Goal: Check status: Check status

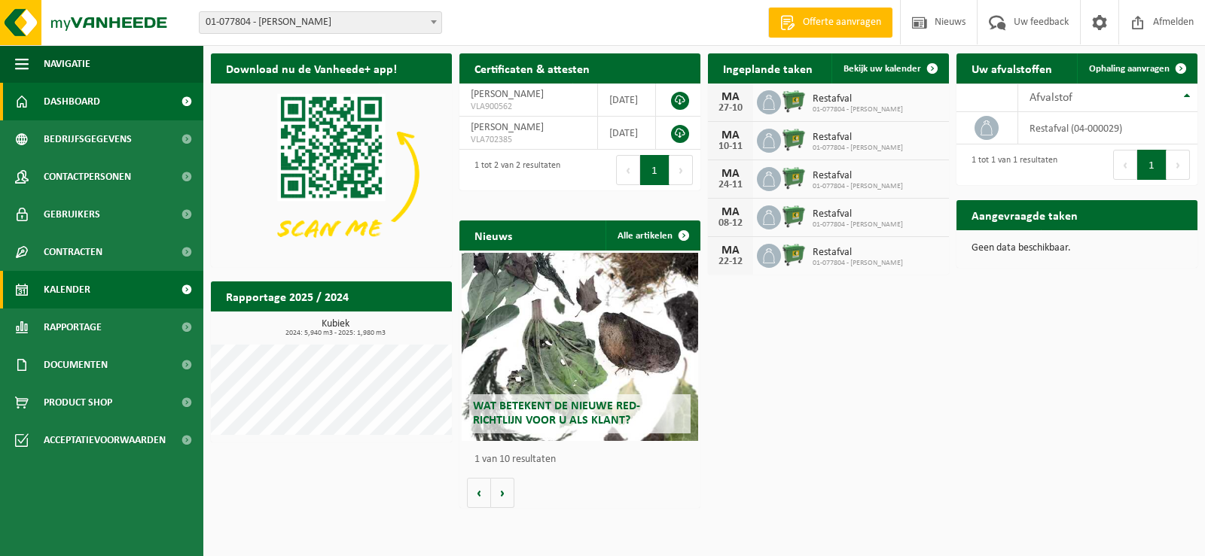
click at [75, 291] on span "Kalender" at bounding box center [67, 290] width 47 height 38
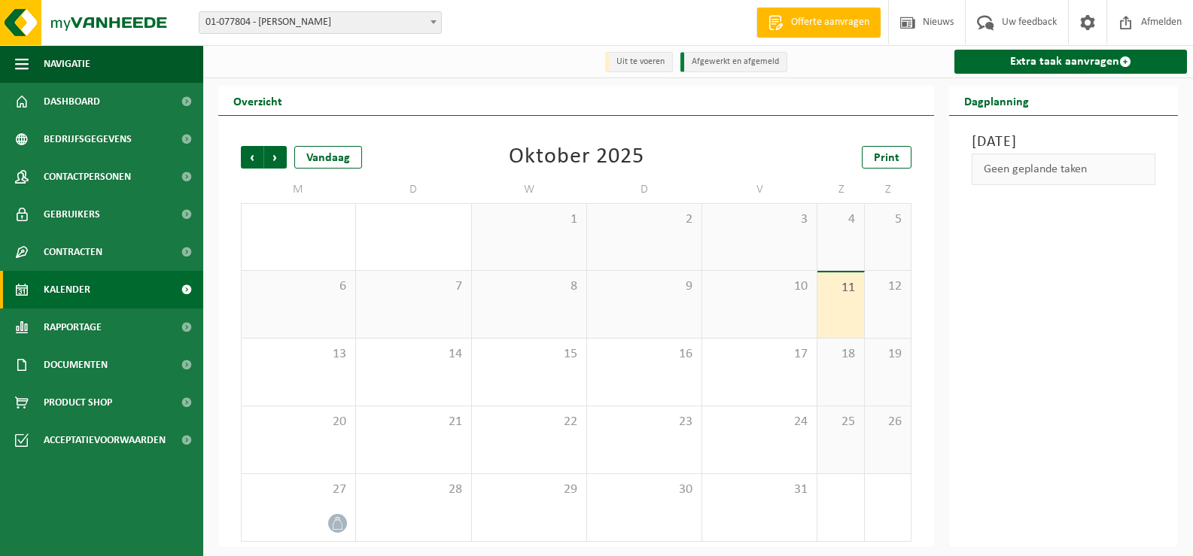
scroll to position [2, 0]
click at [248, 153] on span "Vorige" at bounding box center [252, 156] width 23 height 23
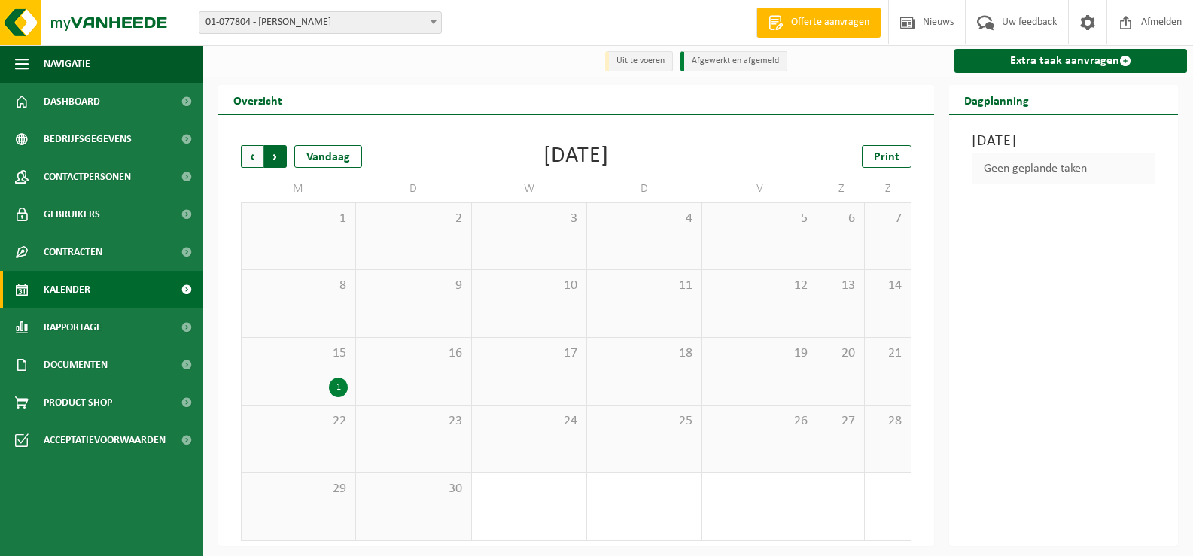
click at [251, 157] on span "Vorige" at bounding box center [252, 156] width 23 height 23
click at [252, 157] on span "Vorige" at bounding box center [252, 156] width 23 height 23
click at [273, 152] on span "Volgende" at bounding box center [275, 156] width 23 height 23
click at [275, 151] on span "Volgende" at bounding box center [275, 156] width 23 height 23
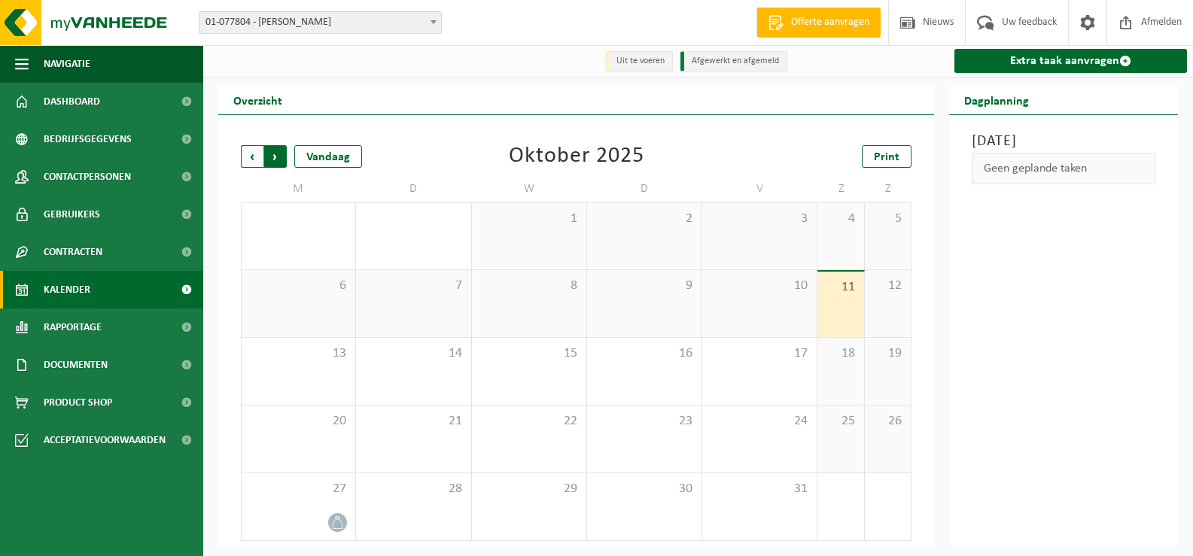
click at [247, 157] on span "Vorige" at bounding box center [252, 156] width 23 height 23
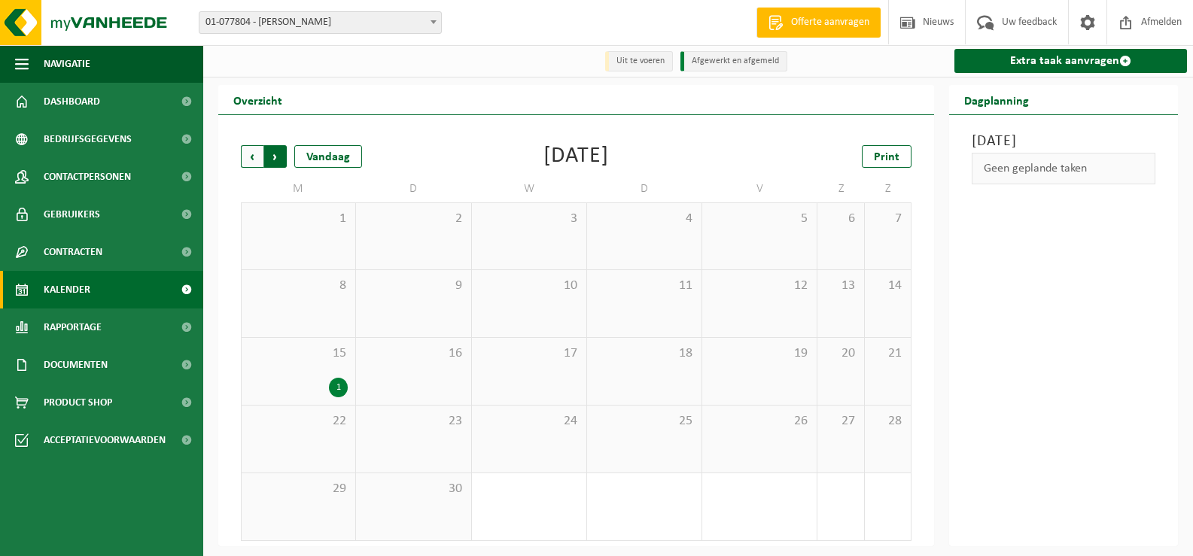
click at [247, 155] on span "Vorige" at bounding box center [252, 156] width 23 height 23
click at [267, 154] on span "Volgende" at bounding box center [275, 156] width 23 height 23
click at [250, 157] on span "Vorige" at bounding box center [252, 156] width 23 height 23
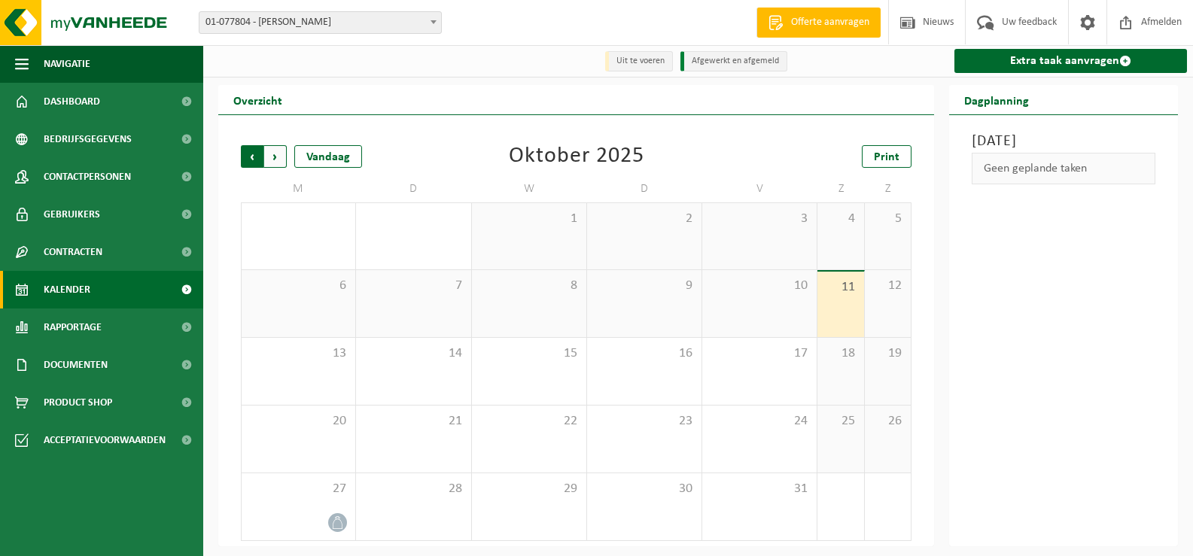
click at [267, 157] on span "Volgende" at bounding box center [275, 156] width 23 height 23
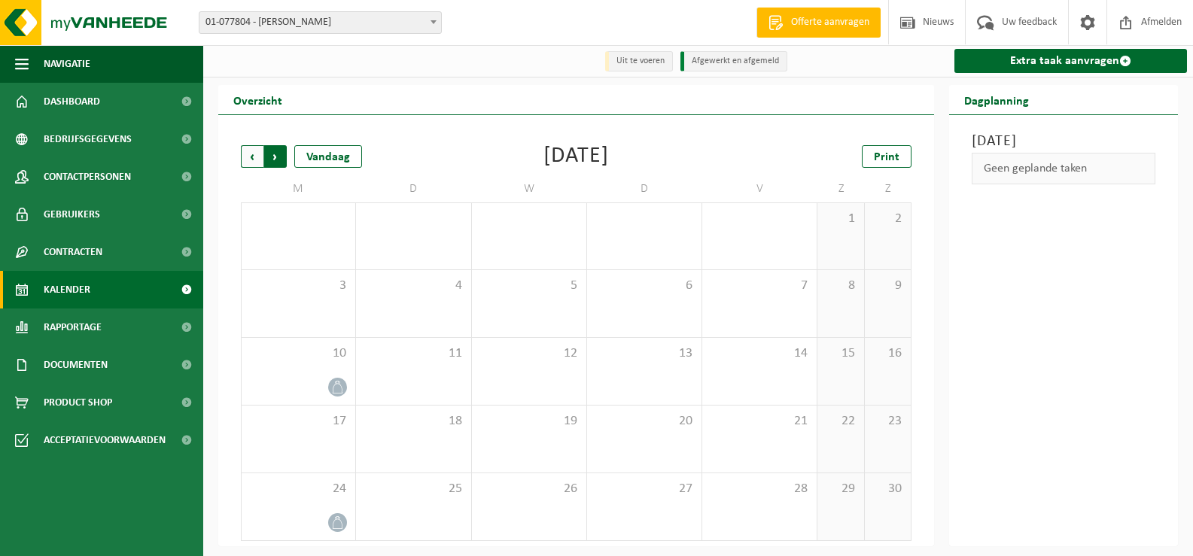
click at [246, 157] on span "Vorige" at bounding box center [252, 156] width 23 height 23
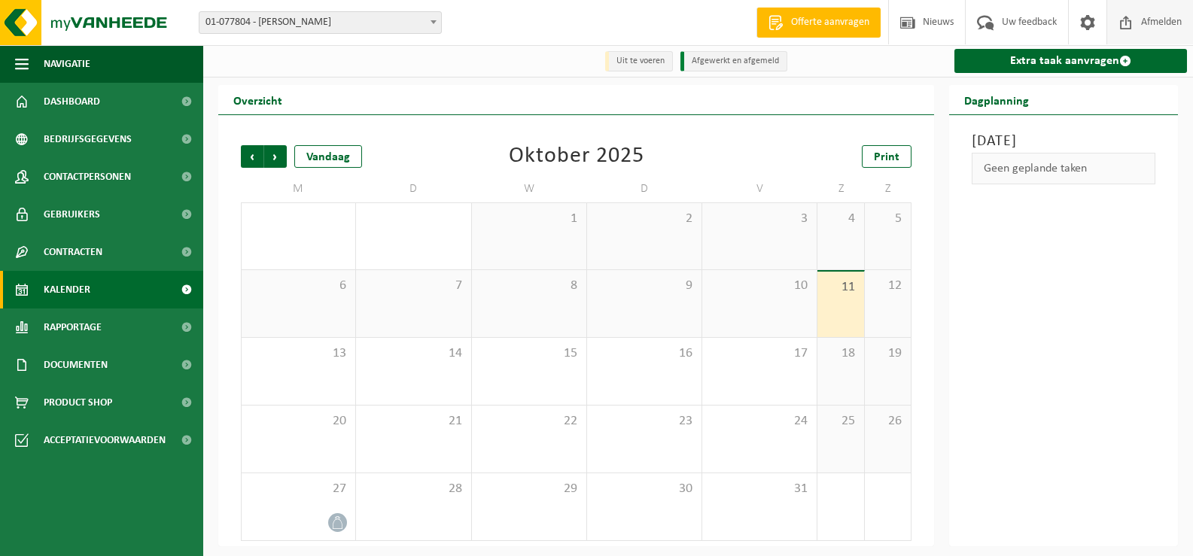
click at [1155, 19] on span "Afmelden" at bounding box center [1162, 22] width 48 height 44
